Goal: Task Accomplishment & Management: Complete application form

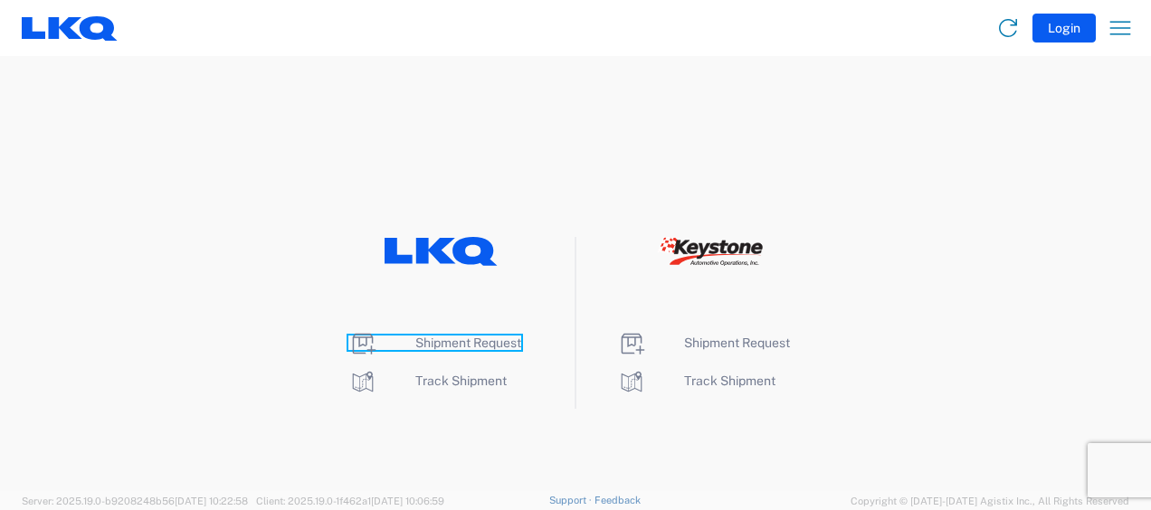
click at [465, 340] on span "Shipment Request" at bounding box center [468, 343] width 106 height 14
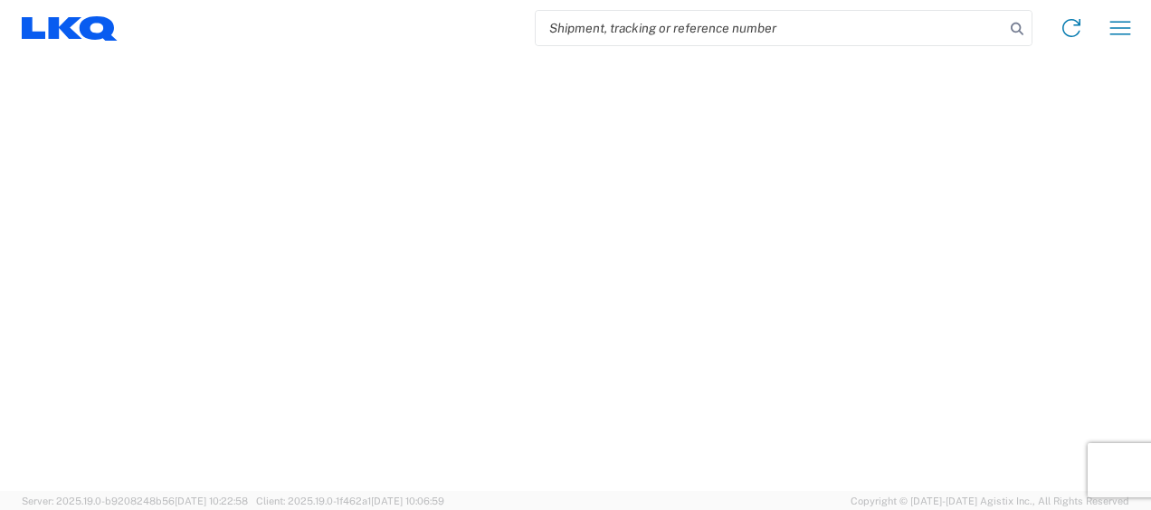
select select "FULL"
select select "LBS"
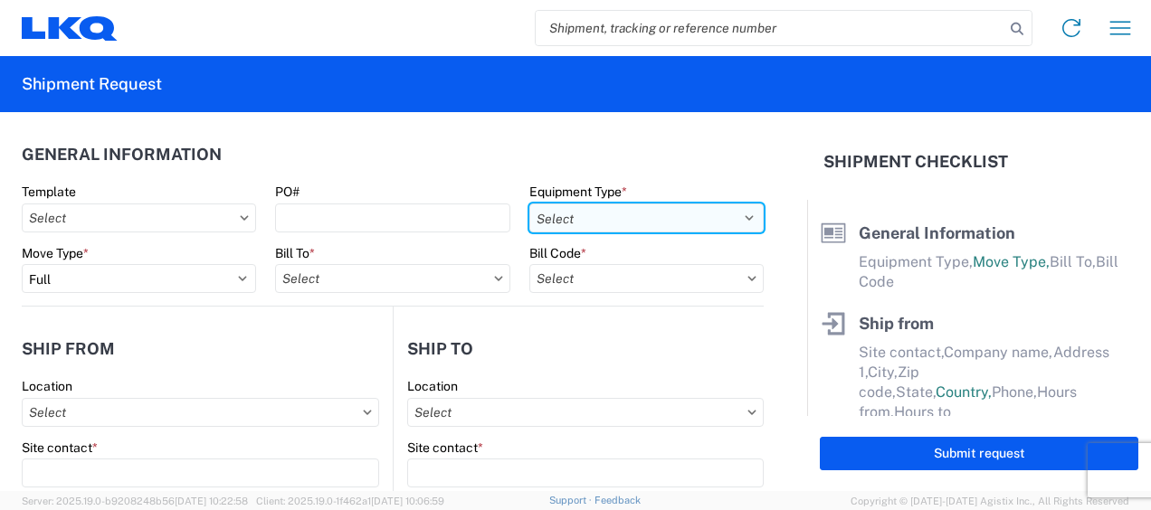
click at [711, 222] on select "Select 53’ Dry Van Flatbed Dropdeck (van) Lowboy (flatbed) Rail" at bounding box center [646, 218] width 234 height 29
select select "STDV"
click at [529, 204] on select "Select 53’ Dry Van Flatbed Dropdeck (van) Lowboy (flatbed) Rail" at bounding box center [646, 218] width 234 height 29
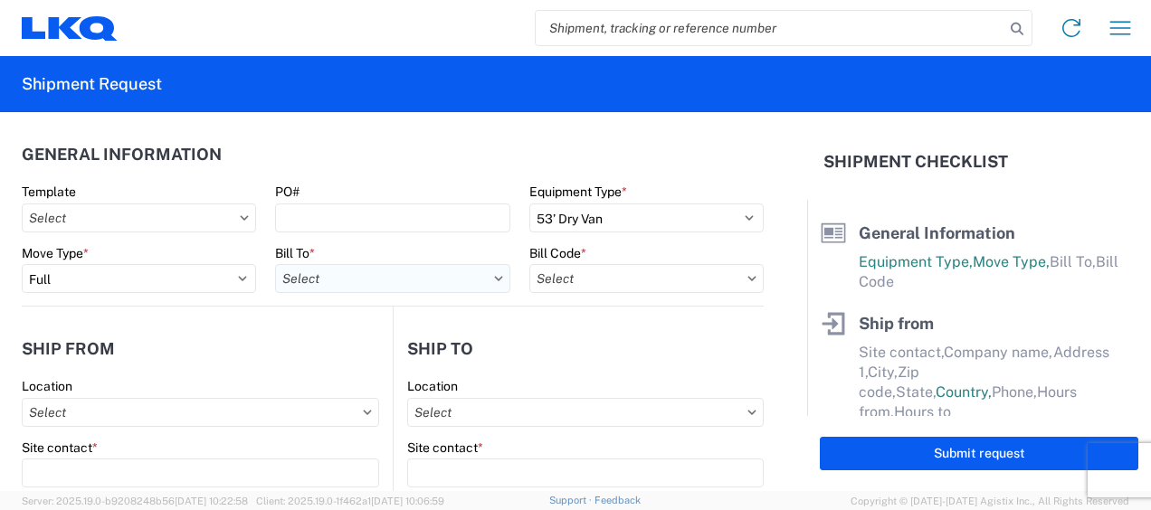
click at [412, 277] on input "text" at bounding box center [392, 278] width 234 height 29
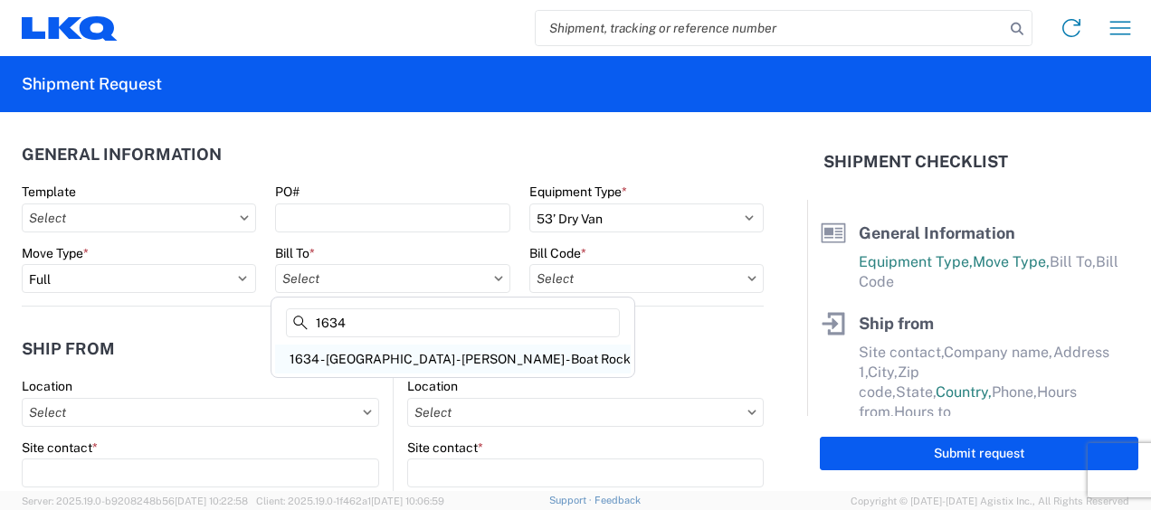
type input "1634"
click at [440, 355] on div "1634 - Atlanta - Knopf - Boat Rock" at bounding box center [453, 359] width 356 height 29
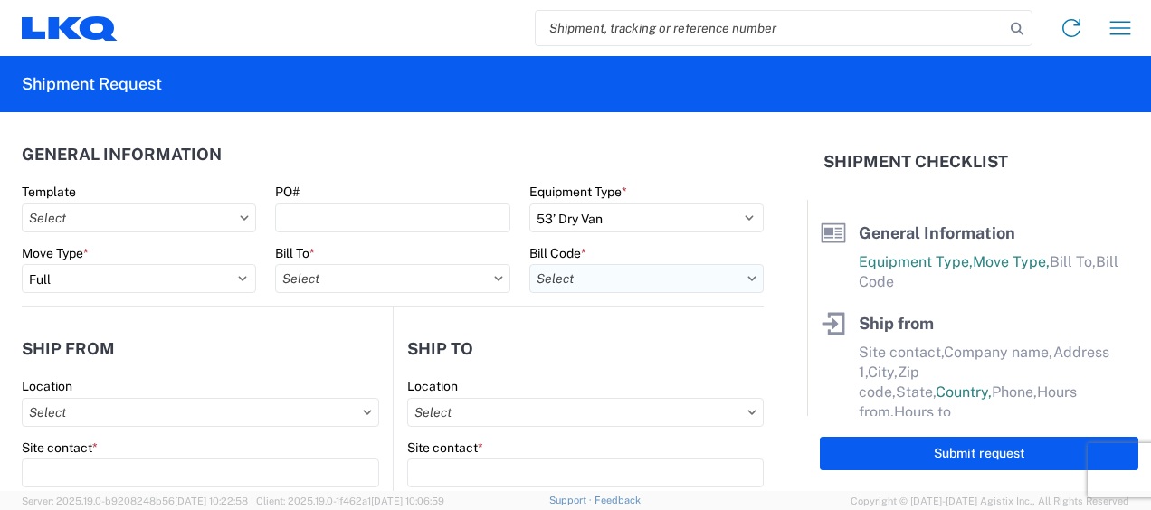
type input "1634 - Atlanta - Knopf - Boat Rock"
click at [685, 277] on input "text" at bounding box center [646, 278] width 234 height 29
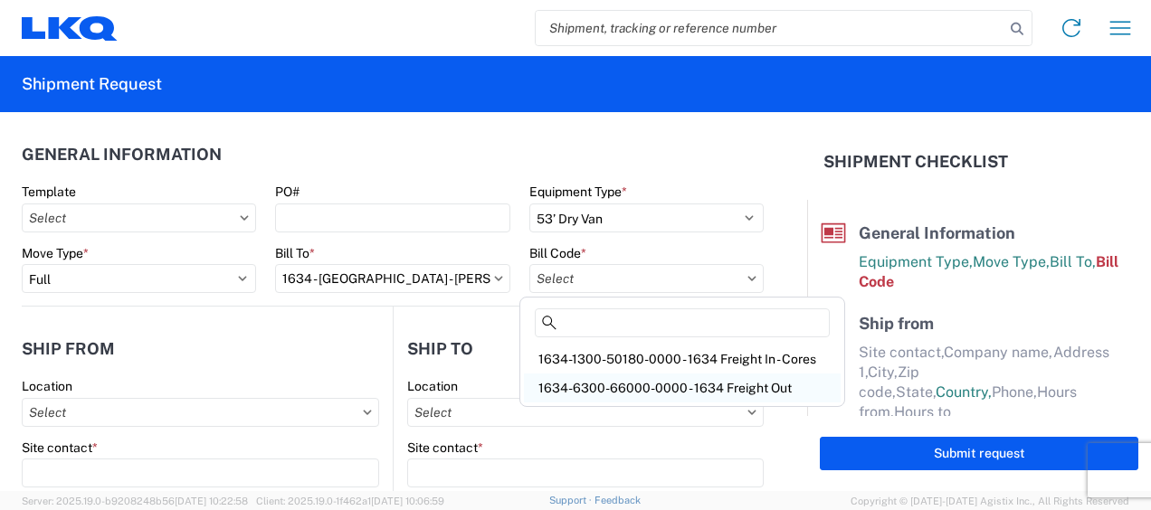
click at [684, 387] on div "1634-6300-66000-0000 - 1634 Freight Out" at bounding box center [682, 388] width 317 height 29
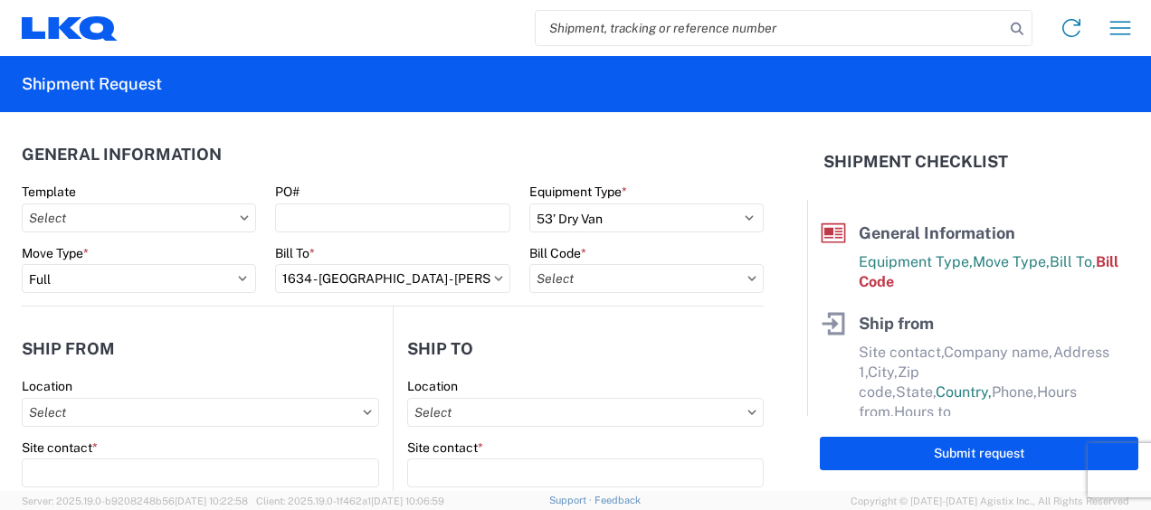
type input "1634-6300-66000-0000 - 1634 Freight Out"
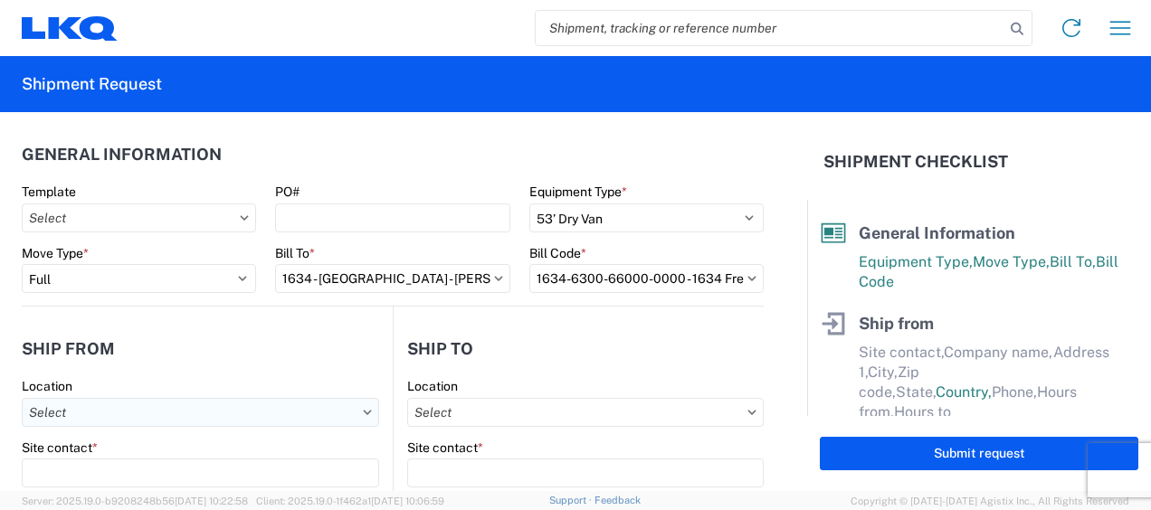
click at [175, 415] on input "text" at bounding box center [201, 412] width 358 height 29
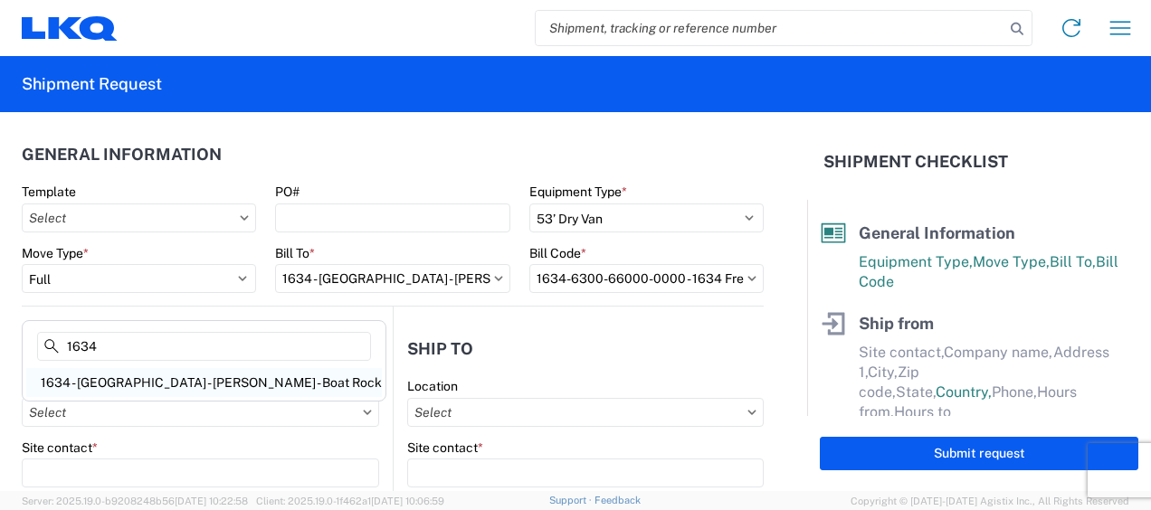
type input "1634"
click at [147, 379] on div "1634 - Atlanta - Knopf - Boat Rock" at bounding box center [204, 382] width 356 height 29
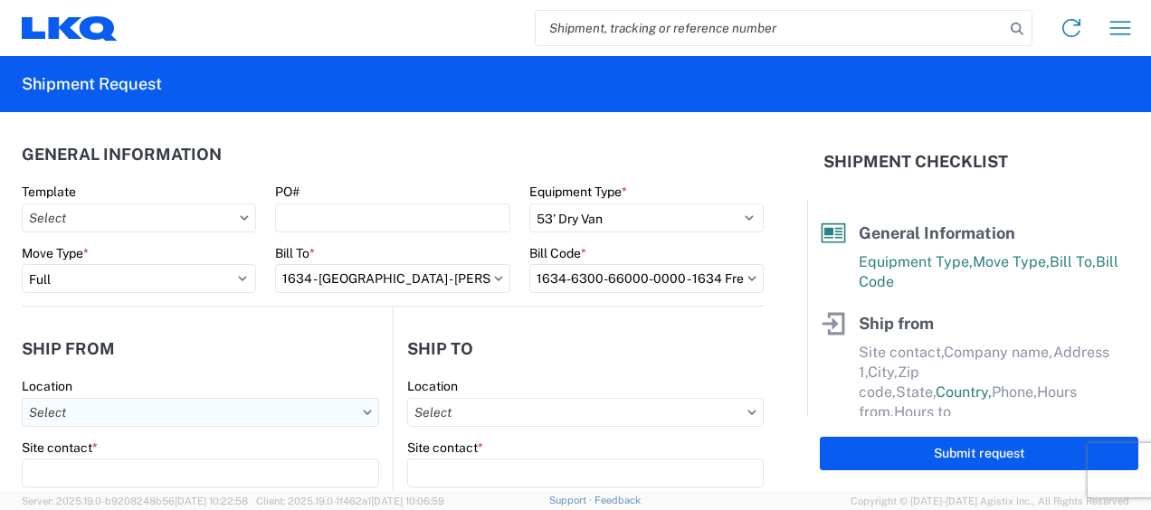
type input "1634 - Atlanta - Knopf - Boat Rock"
type input "LKQ Corporation"
type input "6320 Boat Rock Blvd SW"
type input "Atlanta"
type input "30336"
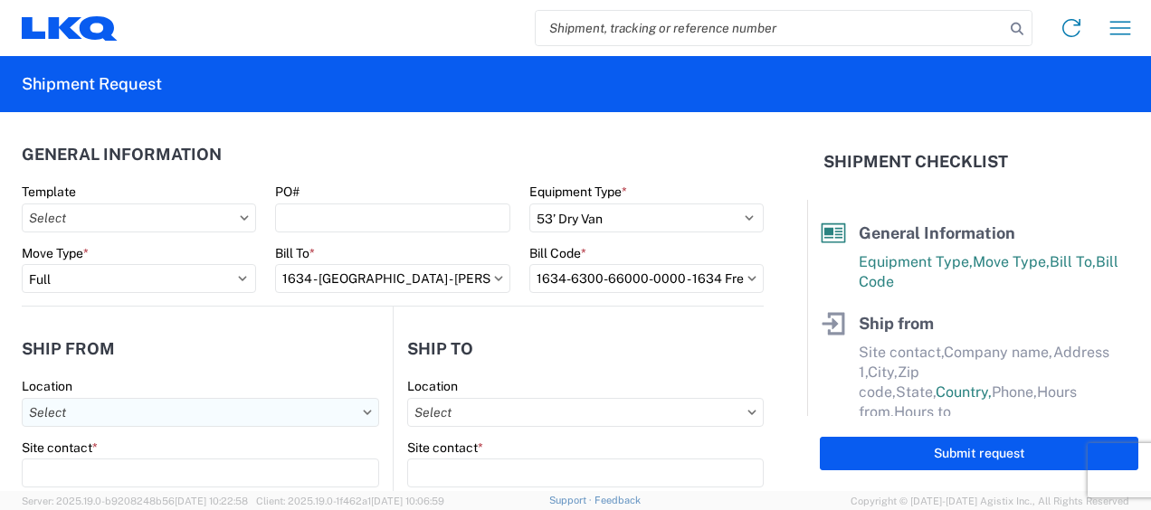
select select "GA"
select select "US"
type input "678-399-8501"
type input "00:00"
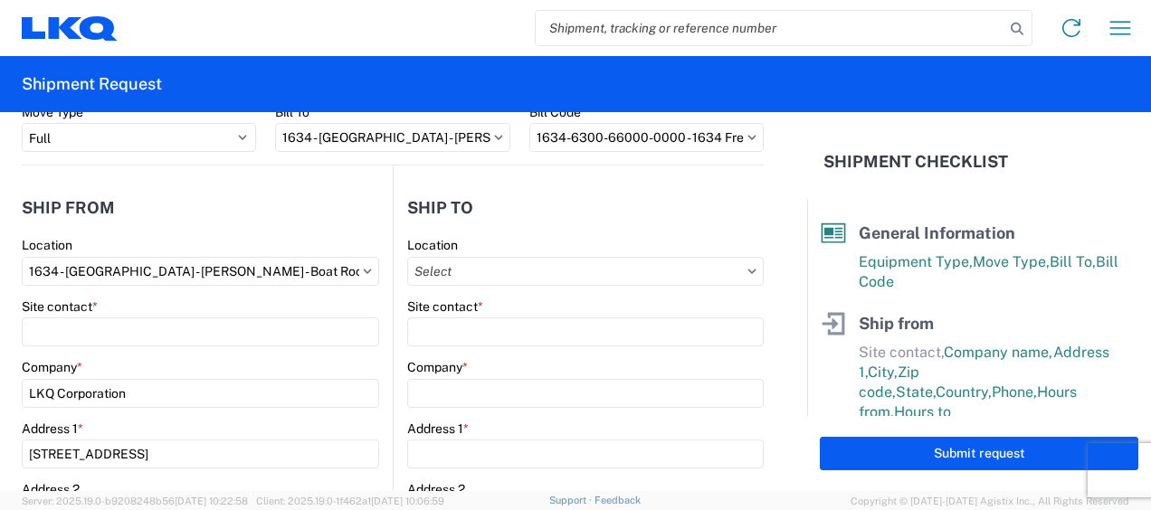
scroll to position [272, 0]
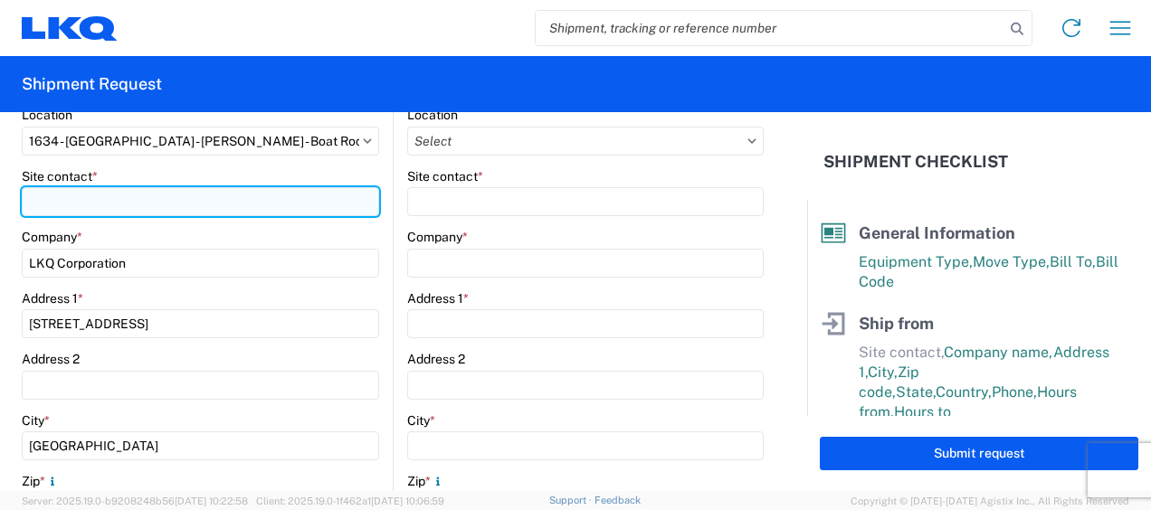
click at [67, 203] on input "Site contact *" at bounding box center [201, 201] width 358 height 29
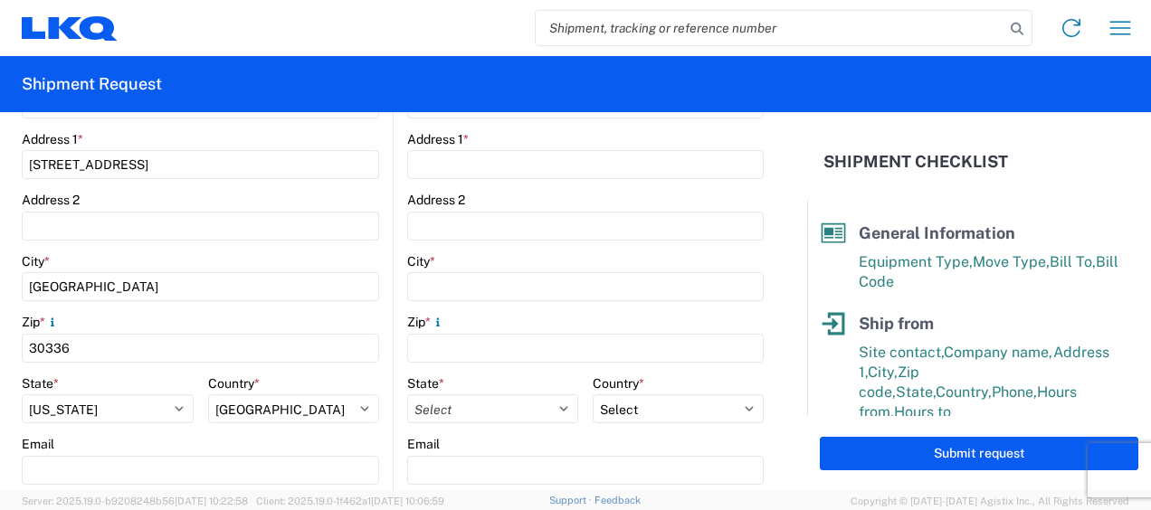
scroll to position [634, 0]
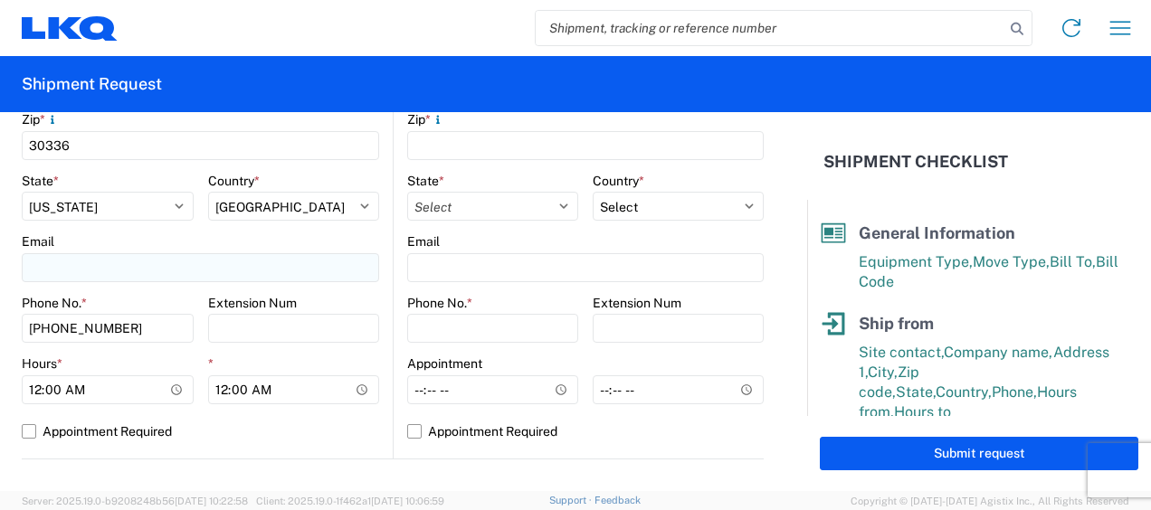
type input "jason v"
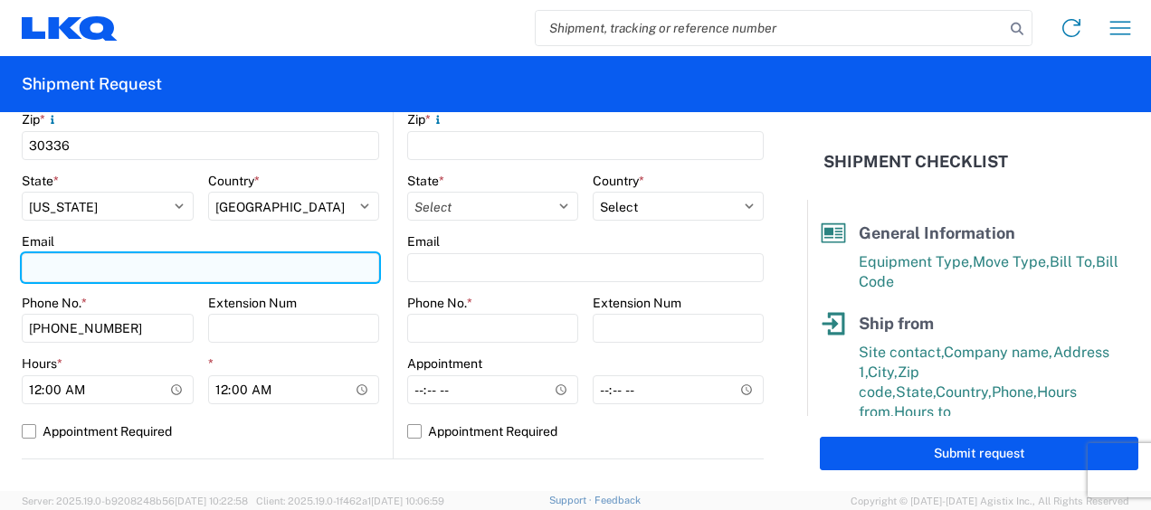
click at [91, 270] on input "Email" at bounding box center [201, 267] width 358 height 29
type input "mjvoyles@lkqcorp.com"
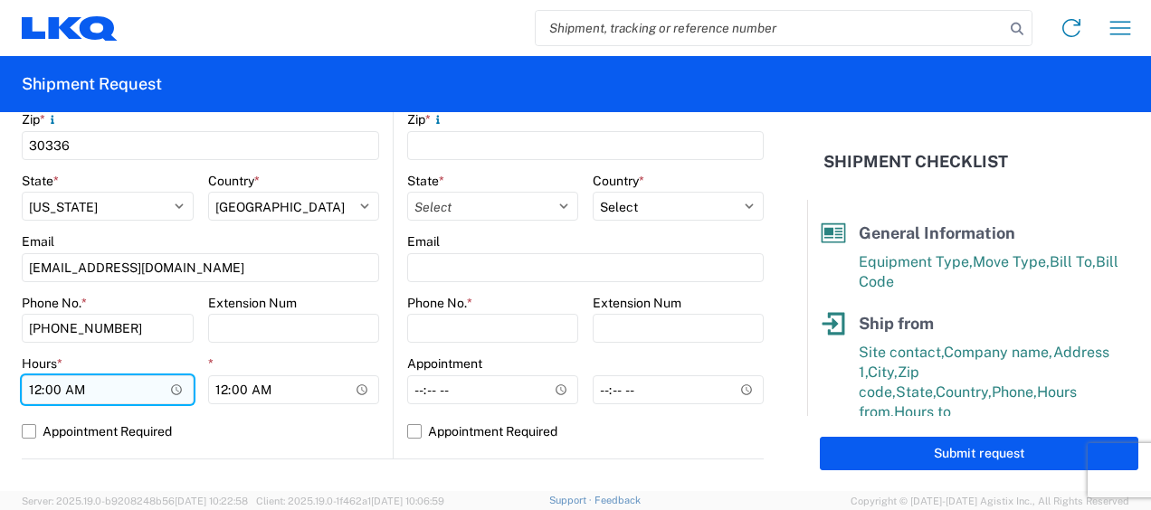
click at [36, 384] on input "00:00" at bounding box center [108, 390] width 172 height 29
type input "07:00"
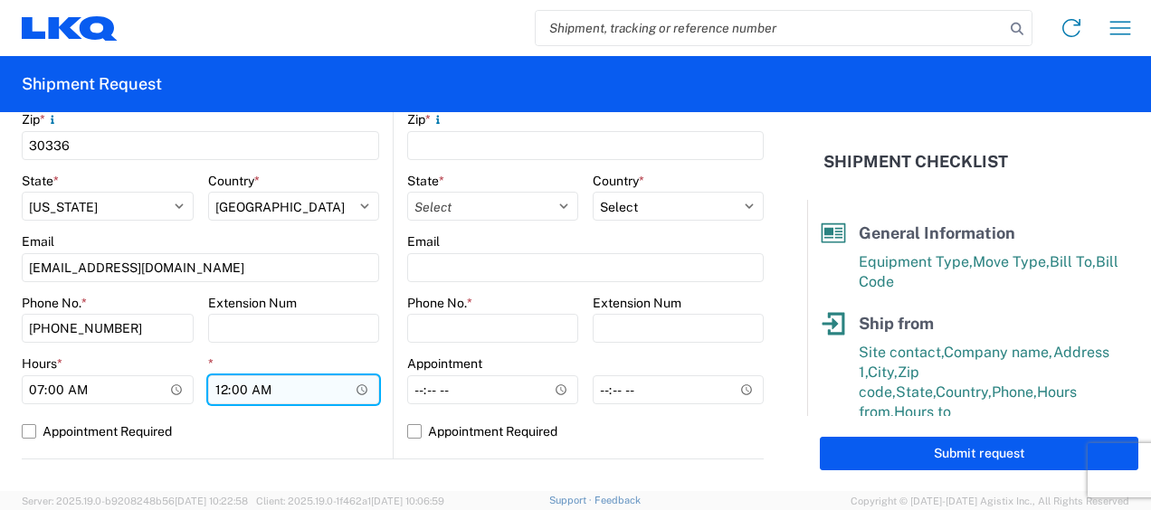
click at [217, 393] on input "00:00" at bounding box center [294, 390] width 172 height 29
type input "11:00"
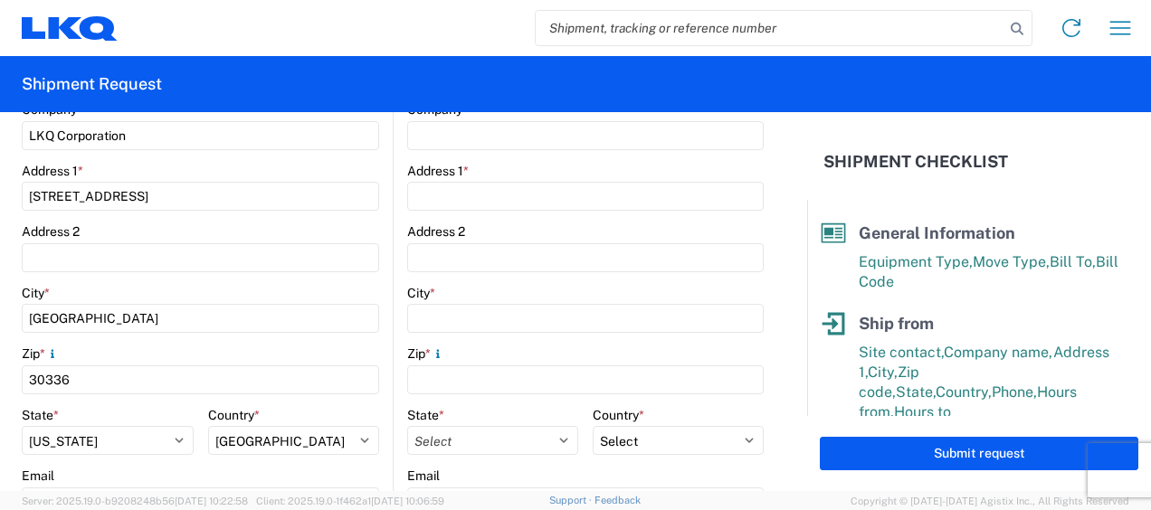
scroll to position [181, 0]
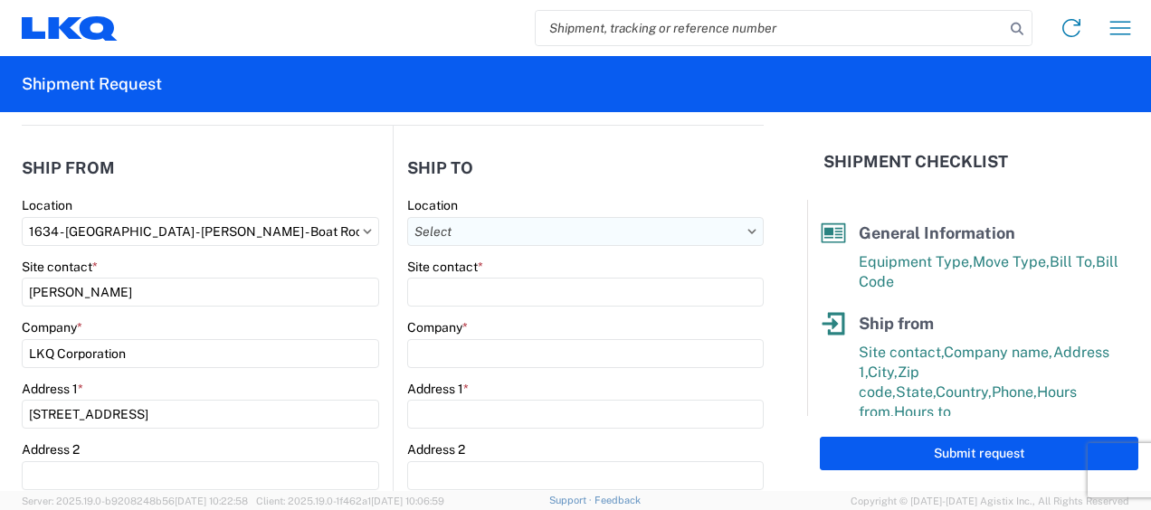
click at [691, 234] on input "text" at bounding box center [585, 231] width 357 height 29
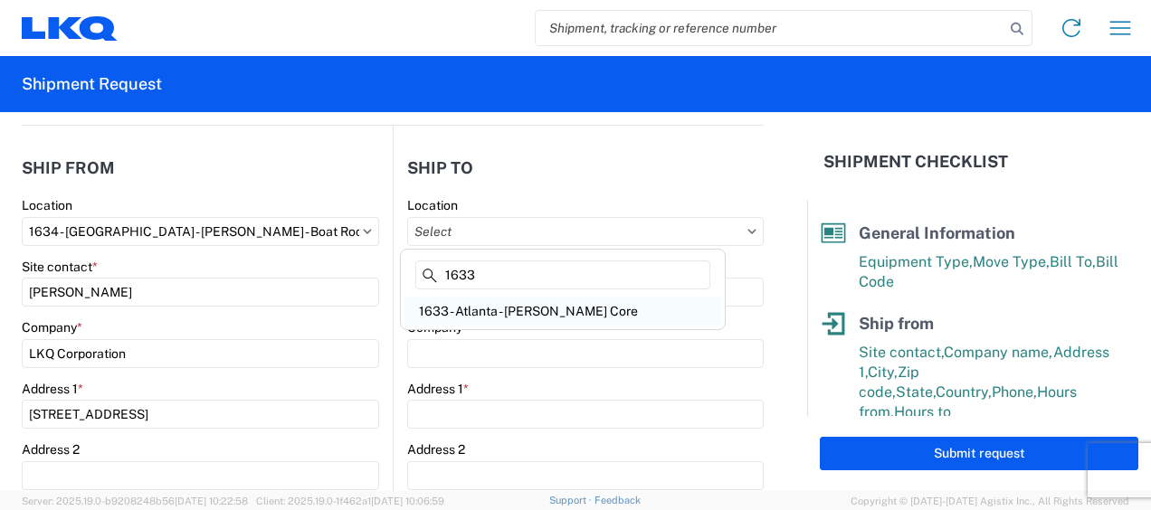
type input "1633"
click at [505, 309] on div "1633 - Atlanta - Knopf Core" at bounding box center [563, 311] width 317 height 29
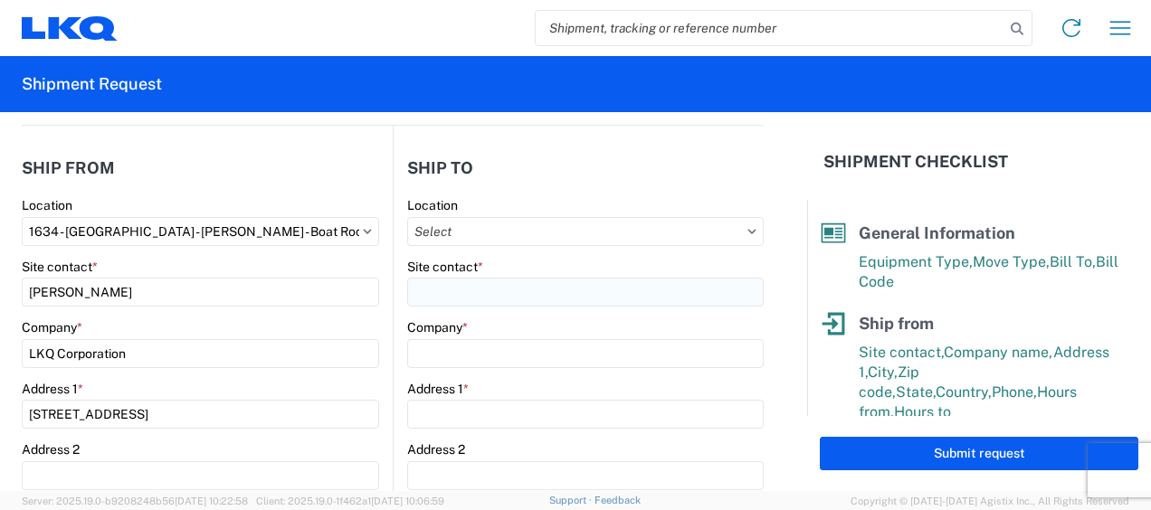
type input "1633 - Atlanta - Knopf Core"
type input "LKQ Corporation"
type input "4585 Frederick Dr SW"
type input "Atlanta"
type input "30336"
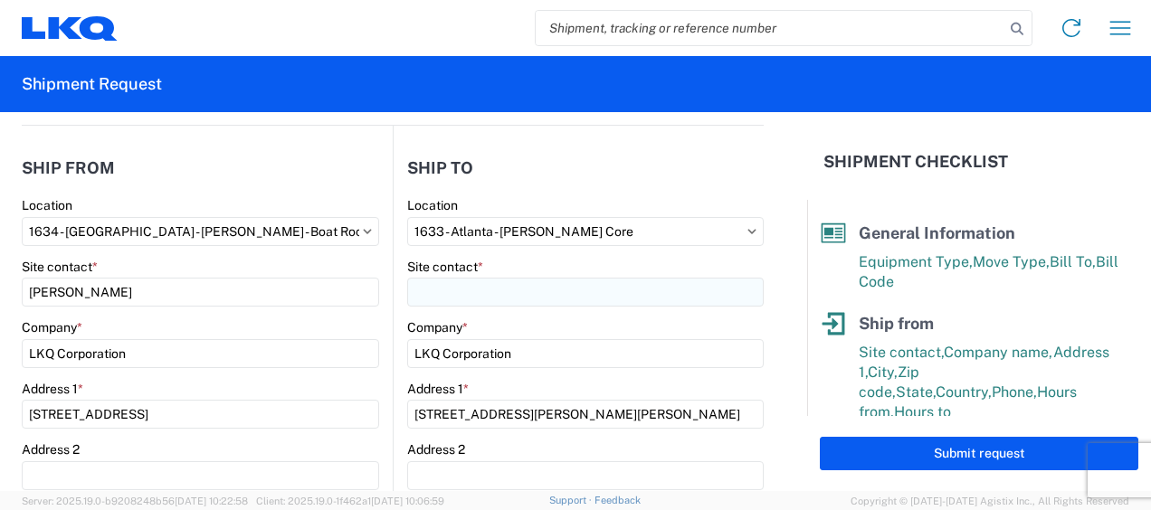
select select "US"
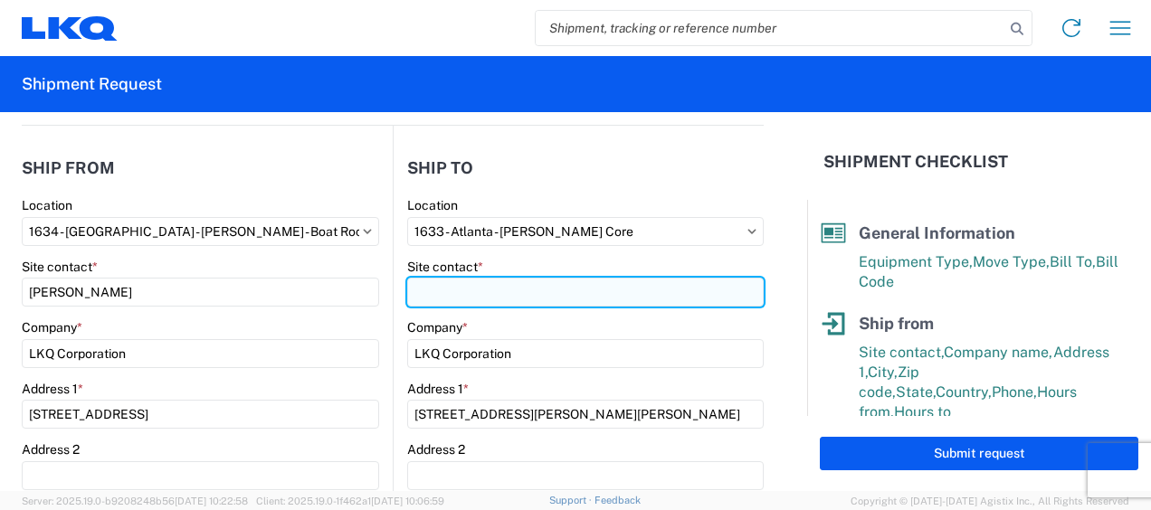
click at [466, 291] on input "Site contact *" at bounding box center [585, 292] width 357 height 29
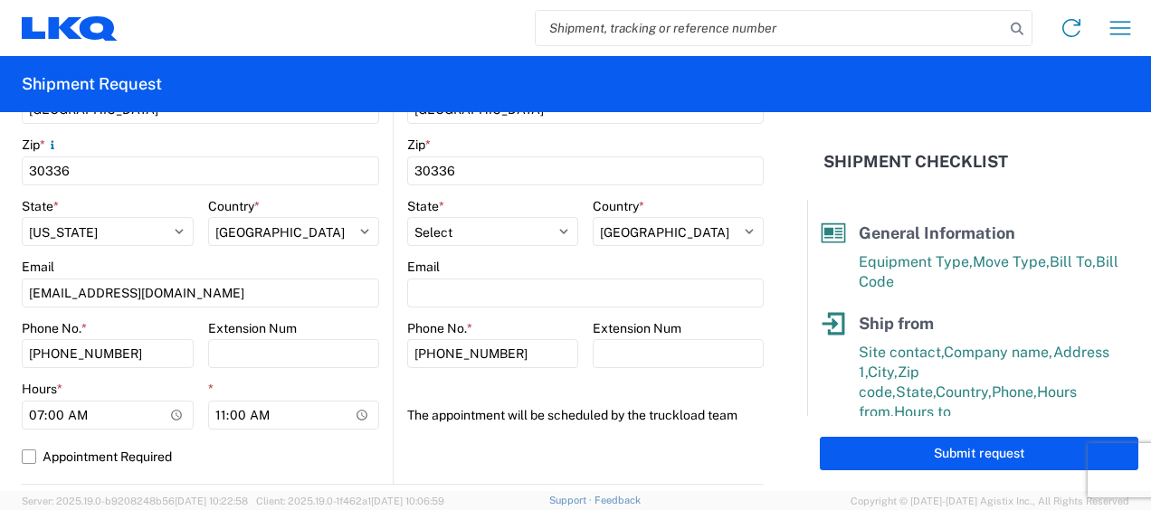
scroll to position [634, 0]
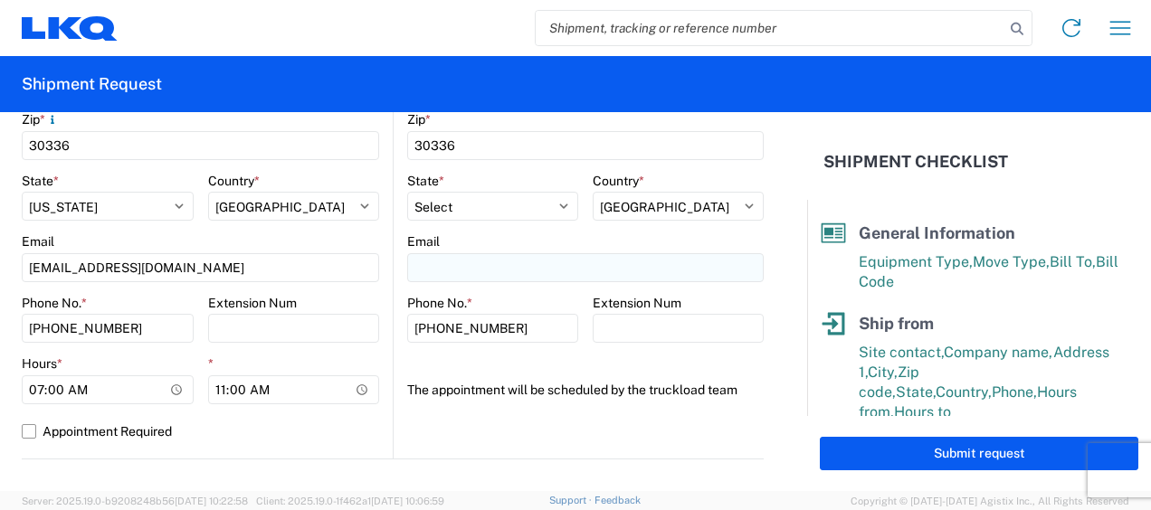
type input "rafael lopez"
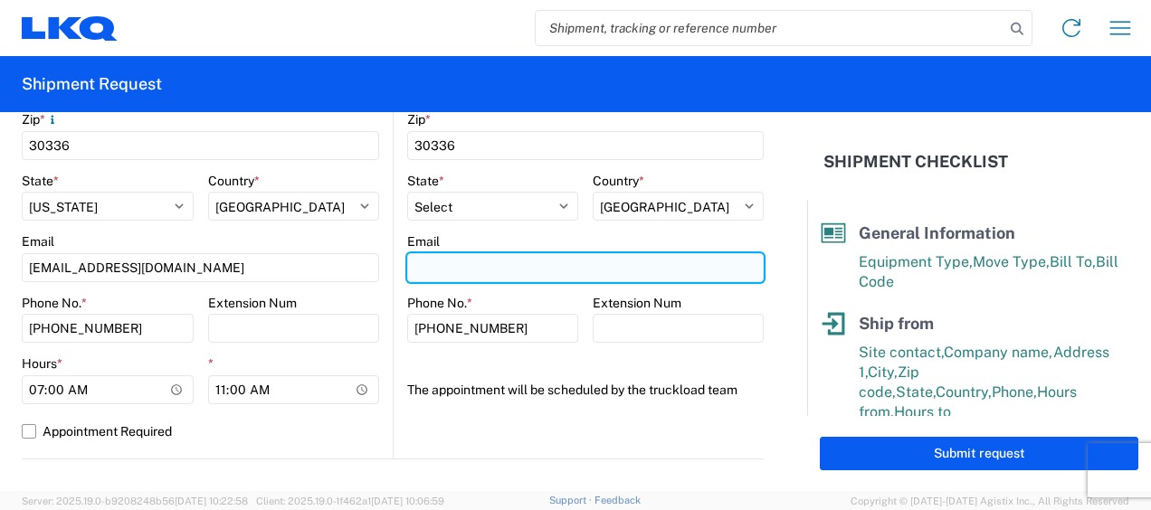
click at [472, 272] on input "Email" at bounding box center [585, 267] width 357 height 29
type input "rafxlopez@lkqcorp.com"
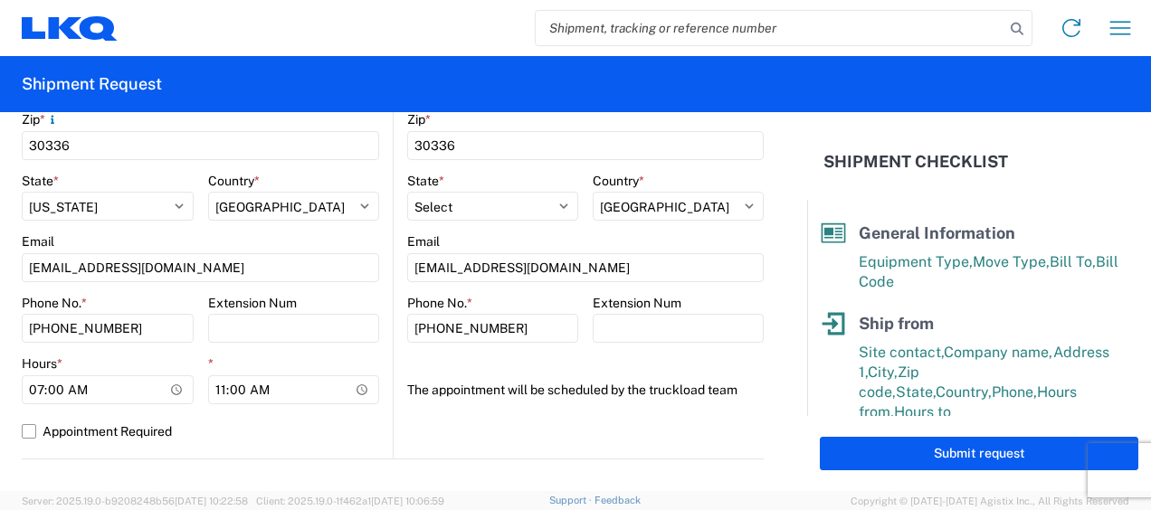
type input "jason voyles"
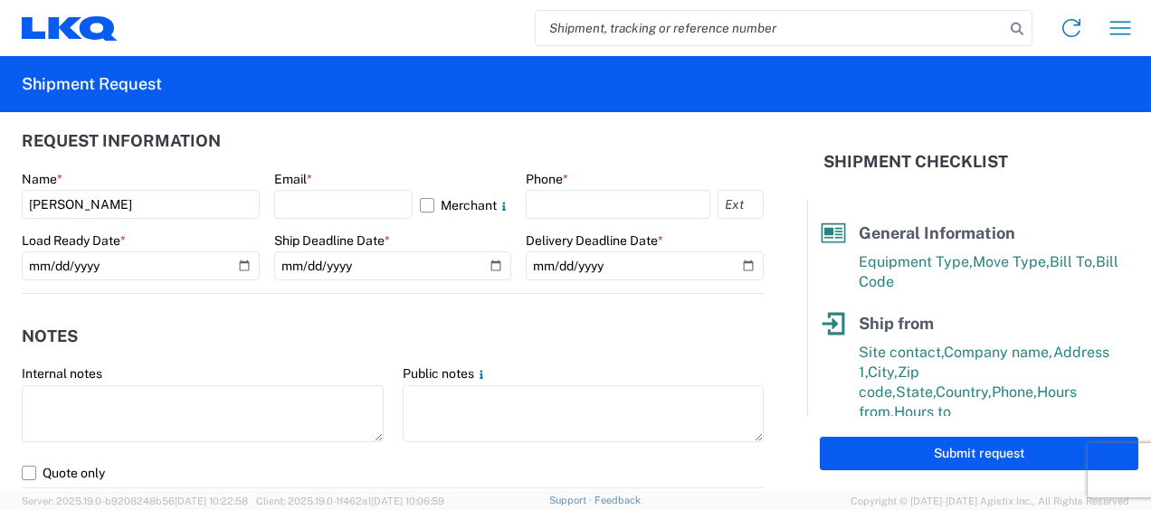
scroll to position [996, 0]
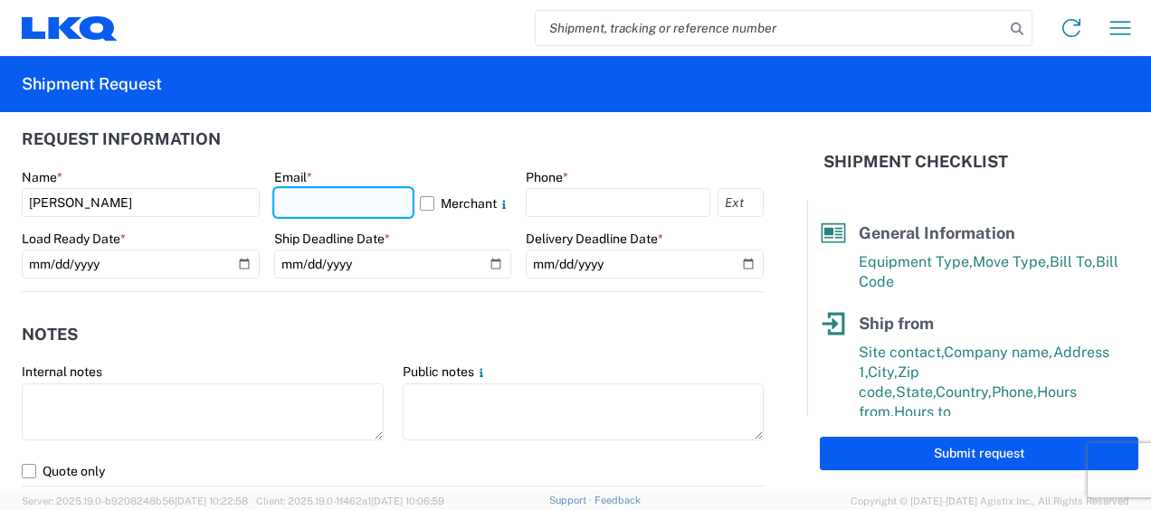
click at [378, 199] on input "text" at bounding box center [343, 202] width 139 height 29
type input "mjvoyles@lkqcorp.com"
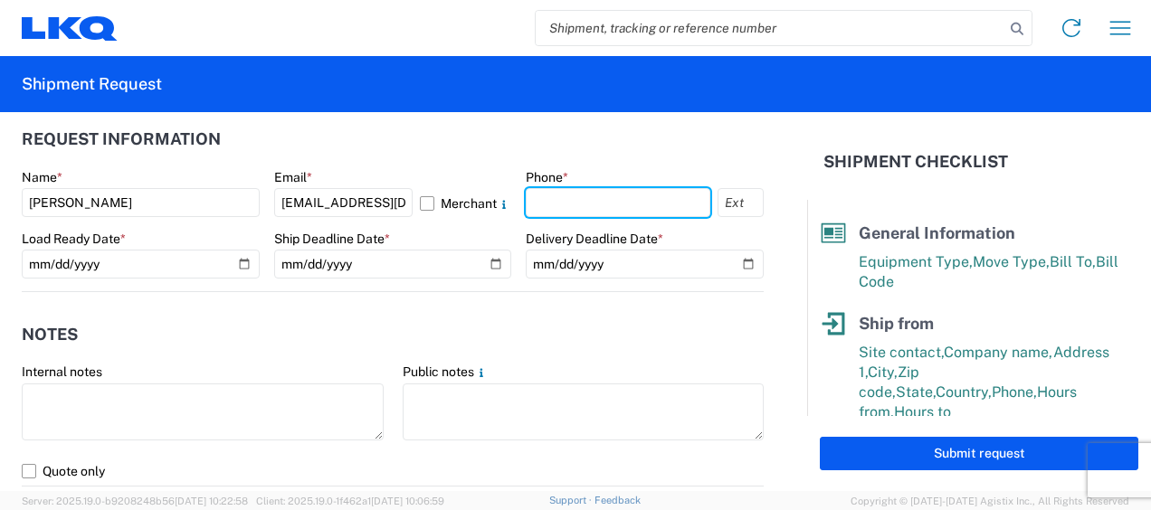
type input "6783998501"
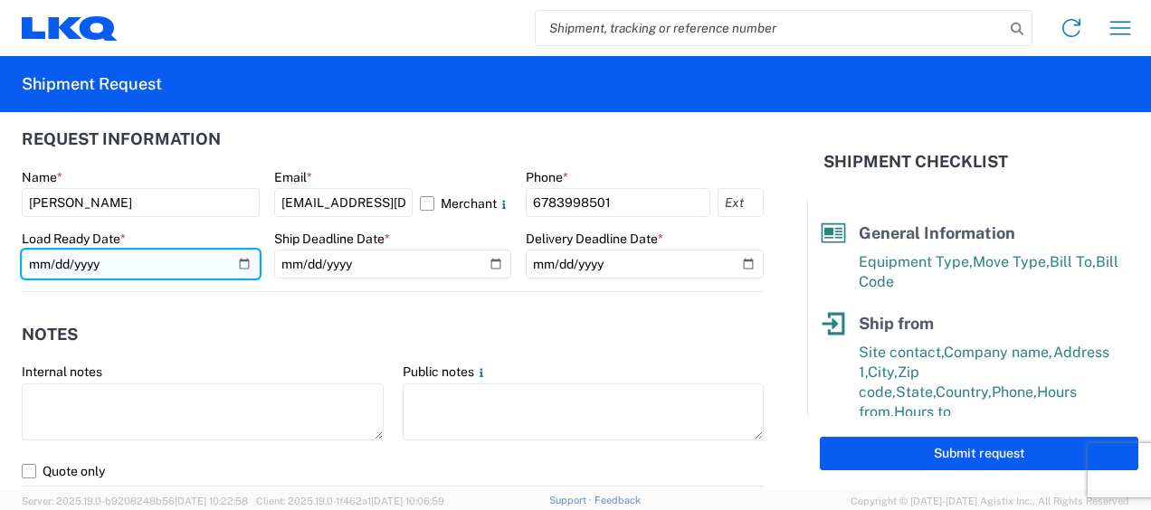
click at [40, 262] on input "date" at bounding box center [141, 264] width 238 height 29
type input "2025-09-23"
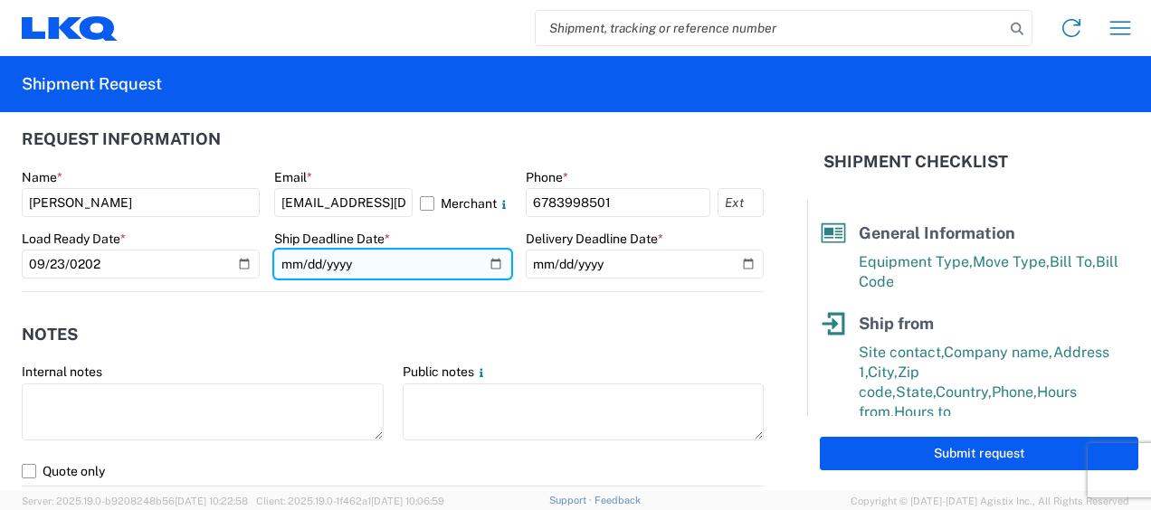
click at [289, 263] on input "date" at bounding box center [393, 264] width 238 height 29
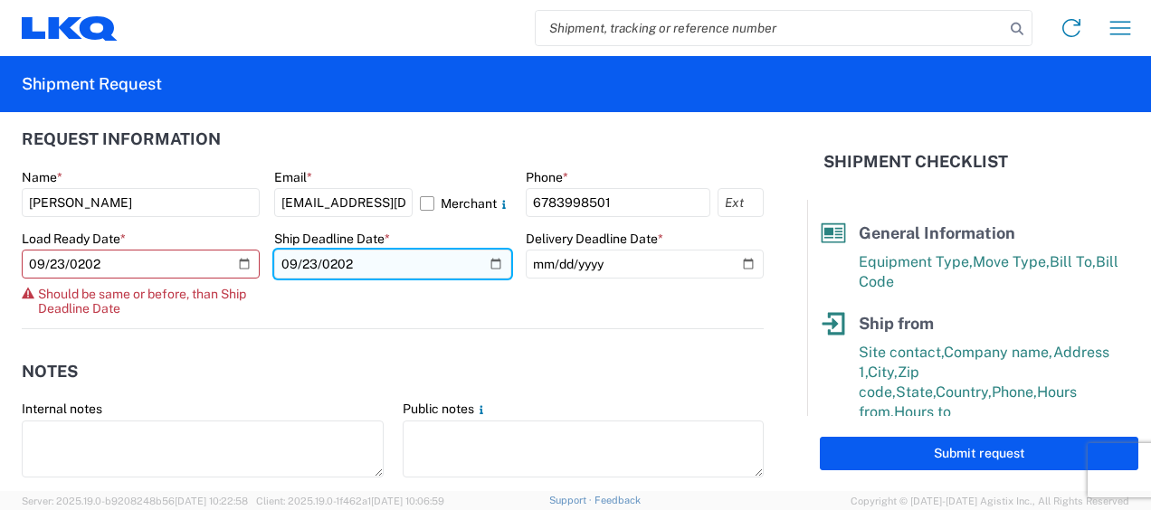
type input "2025-09-23"
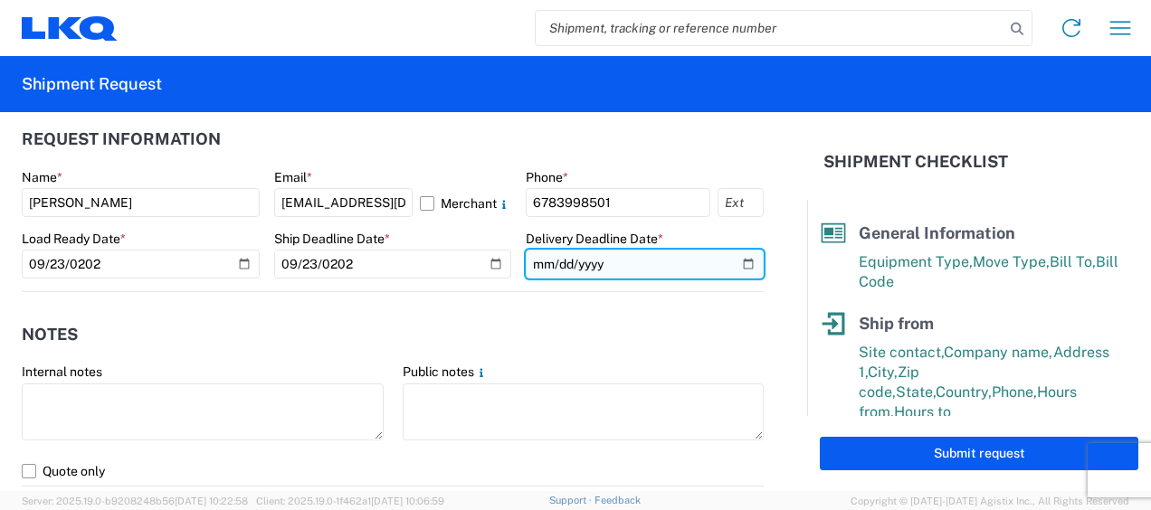
click at [539, 262] on input "date" at bounding box center [645, 264] width 238 height 29
type input "2025-09-23"
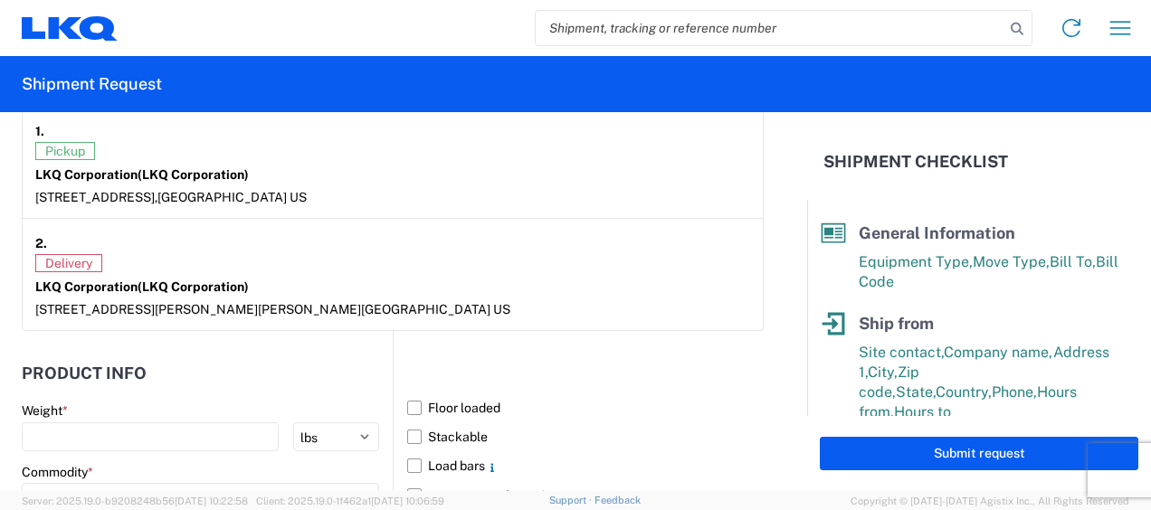
scroll to position [1629, 0]
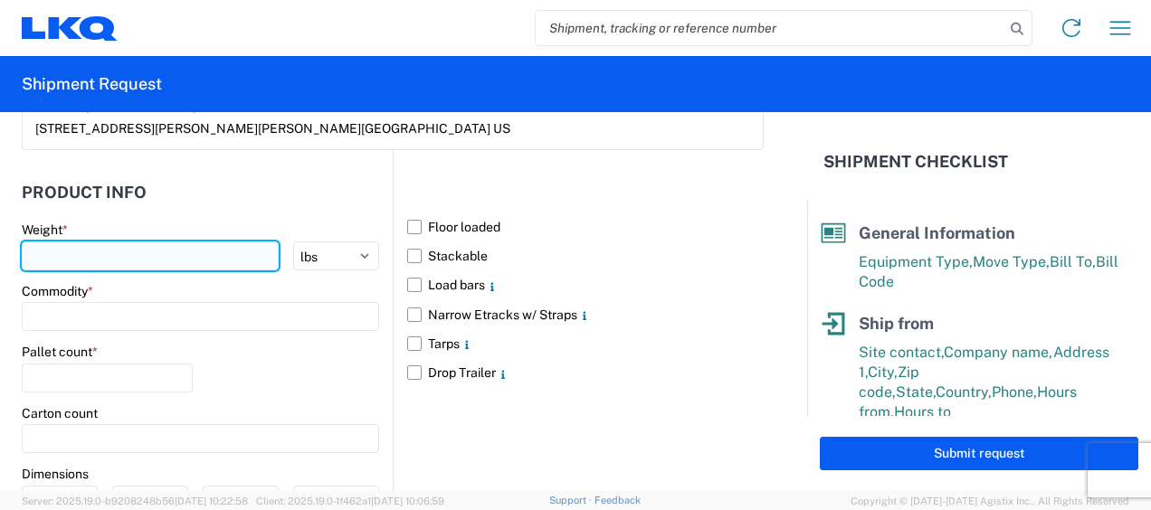
click at [100, 250] on input "number" at bounding box center [150, 256] width 257 height 29
type input "44000"
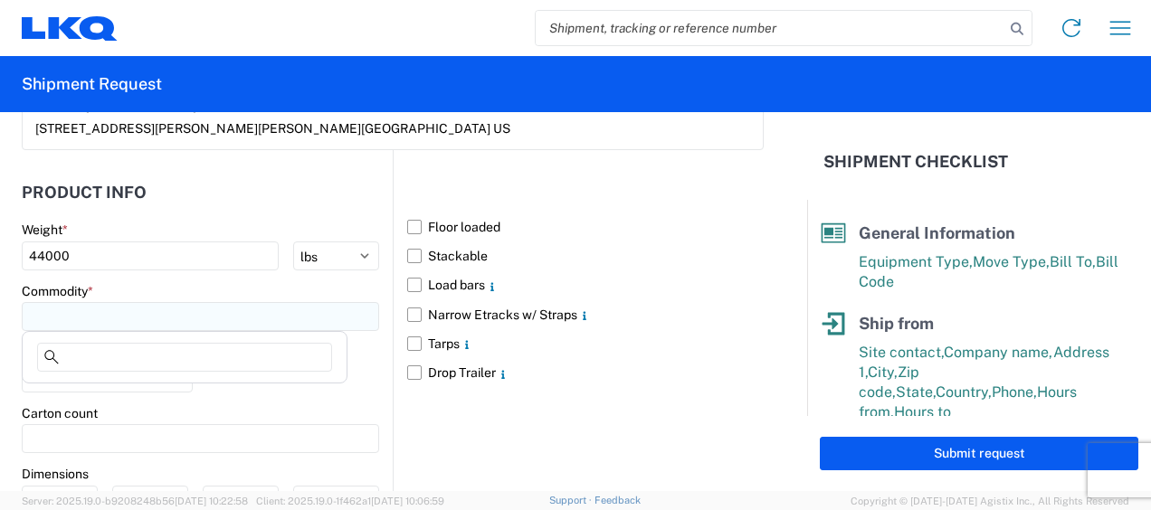
click at [214, 313] on input at bounding box center [201, 316] width 358 height 29
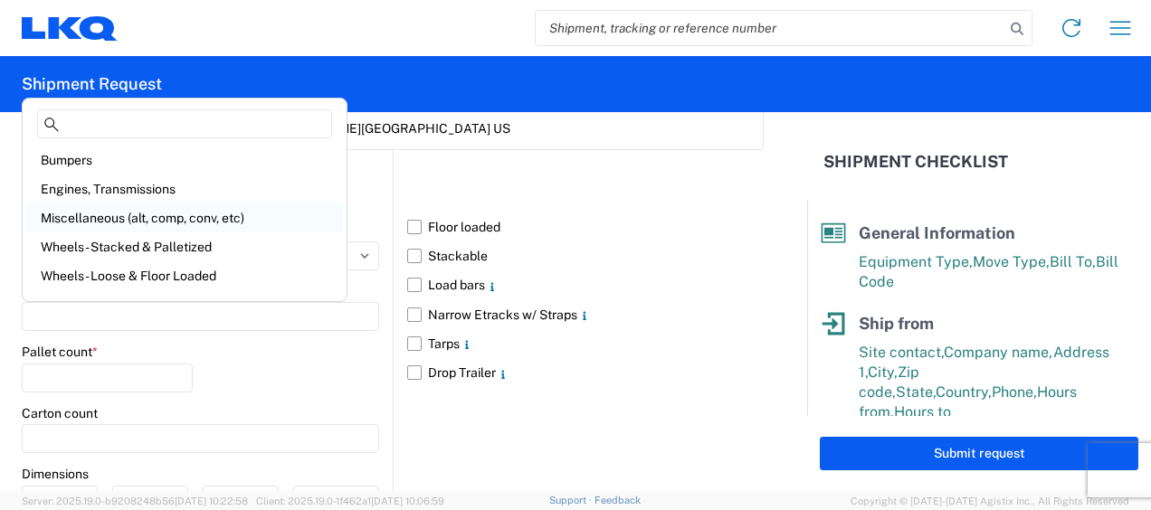
click at [151, 215] on div "Miscellaneous (alt, comp, conv, etc)" at bounding box center [184, 218] width 317 height 29
type input "Miscellaneous (alt, comp, conv, etc)"
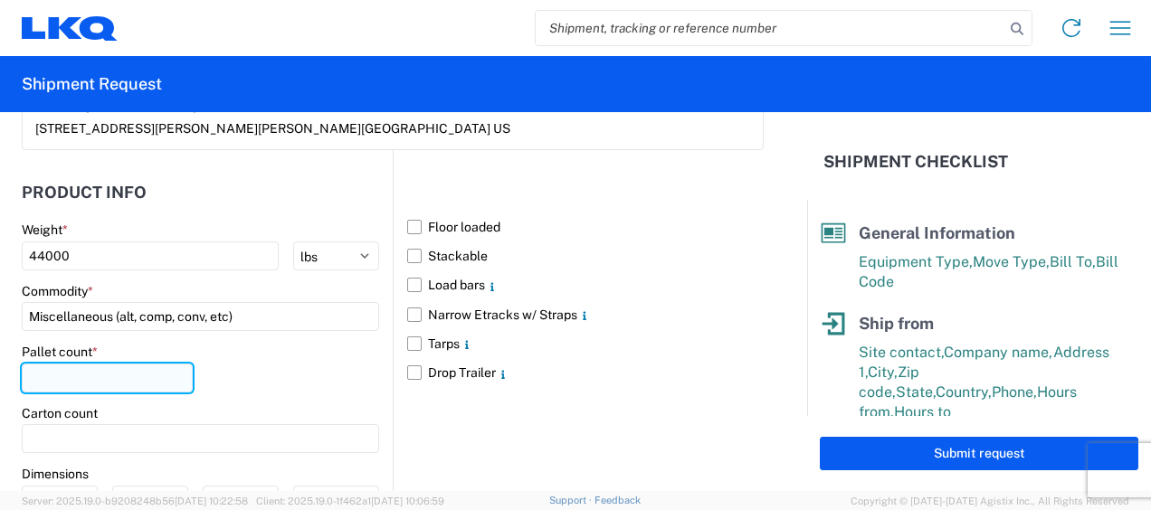
click at [117, 379] on input "number" at bounding box center [107, 378] width 171 height 29
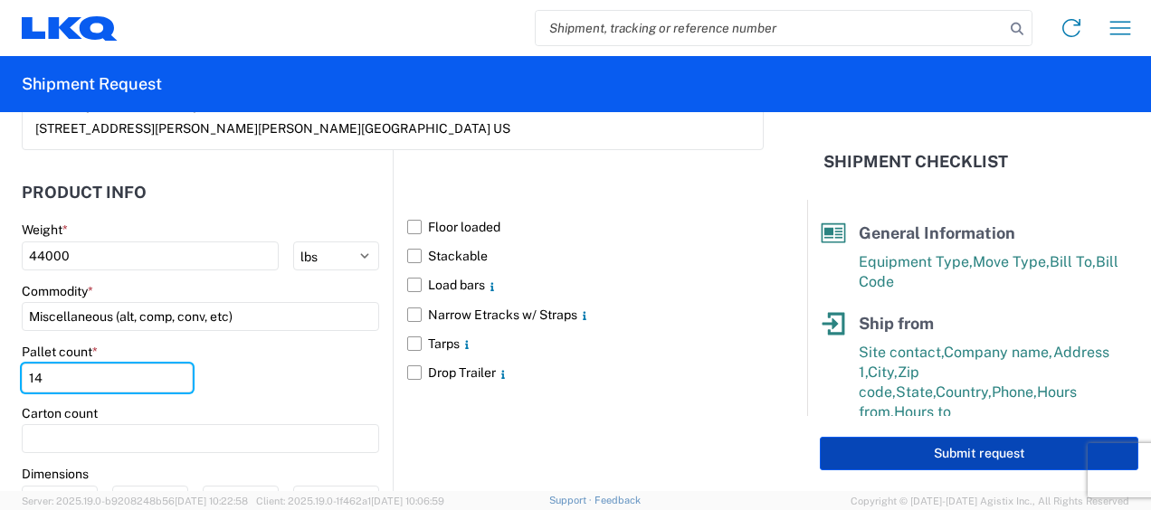
type input "14"
click at [978, 450] on button "Submit request" at bounding box center [979, 453] width 319 height 33
select select "US"
